Goal: Task Accomplishment & Management: Complete application form

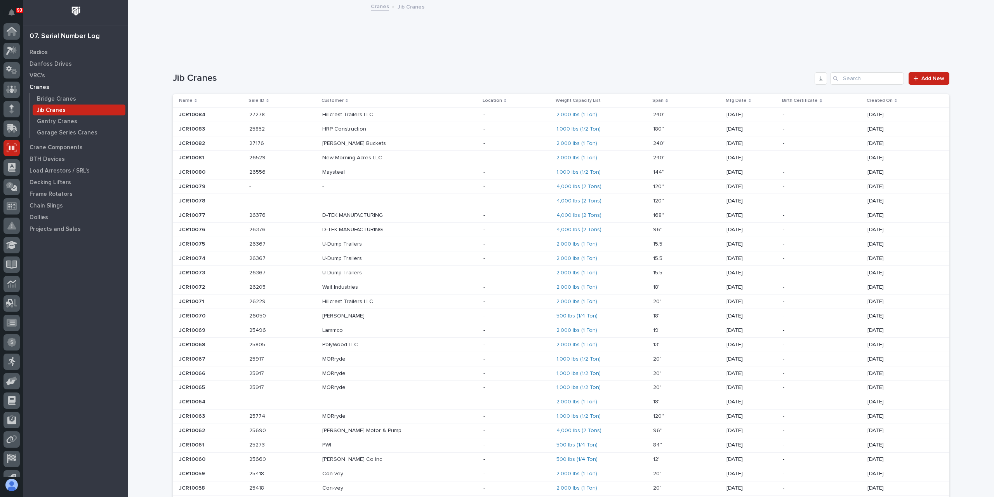
scroll to position [51, 0]
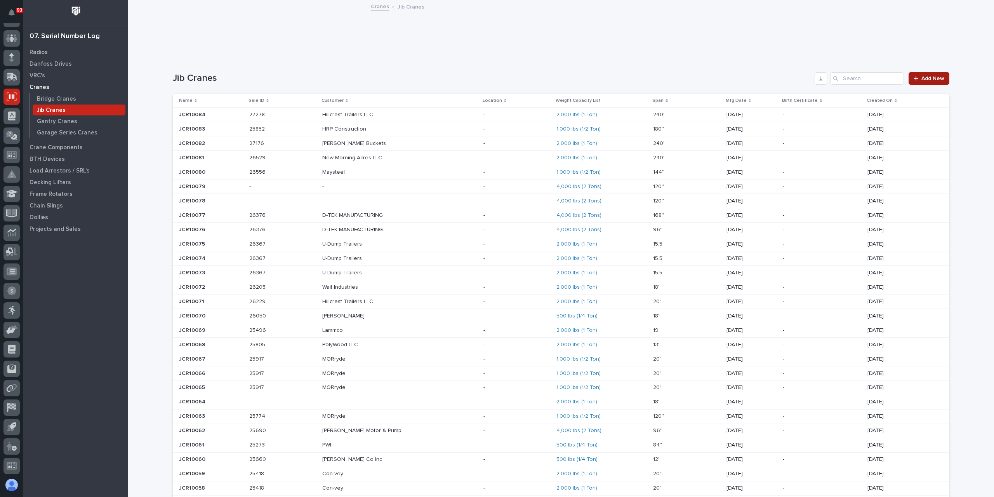
click at [927, 73] on link "Add New" at bounding box center [929, 78] width 41 height 12
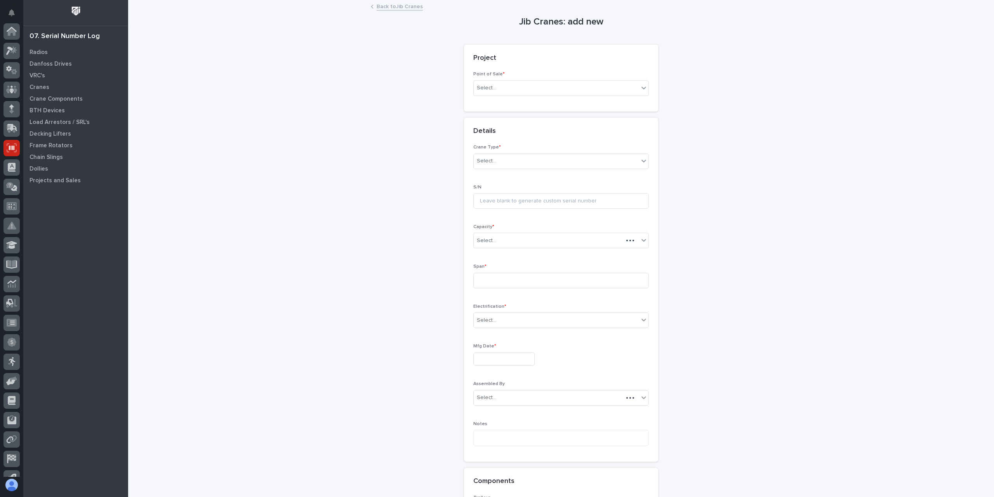
scroll to position [51, 0]
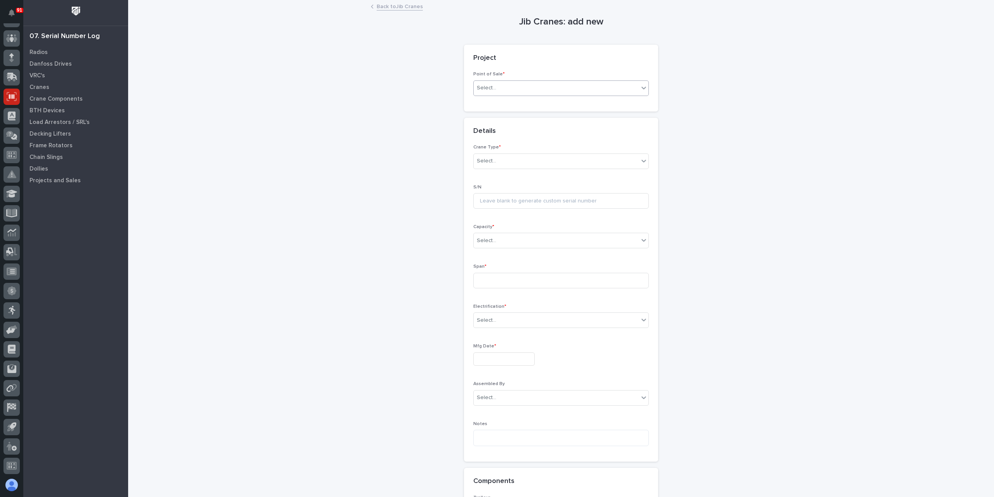
click at [498, 86] on div "Select..." at bounding box center [556, 88] width 165 height 13
click at [509, 104] on div "PWI Projects" at bounding box center [558, 103] width 175 height 14
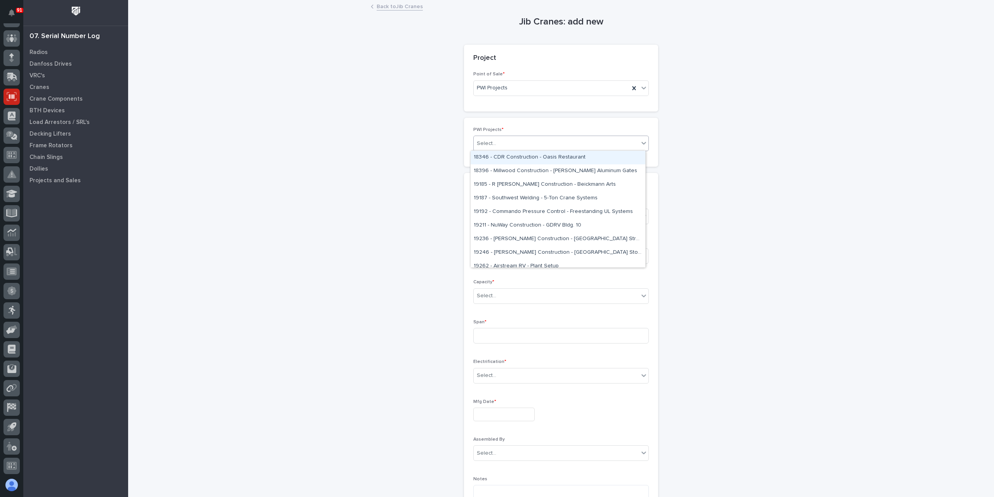
click at [507, 148] on div "Select..." at bounding box center [556, 143] width 165 height 13
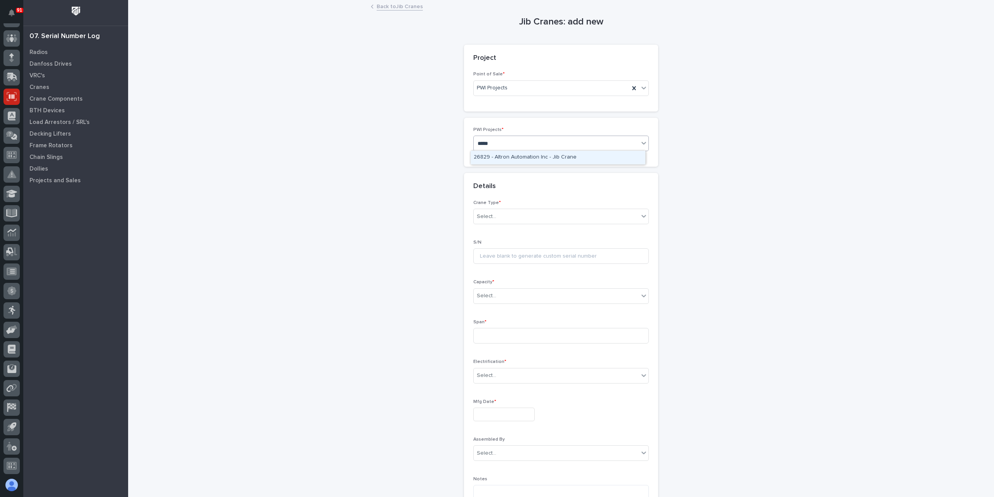
type input "*****"
